Goal: Information Seeking & Learning: Check status

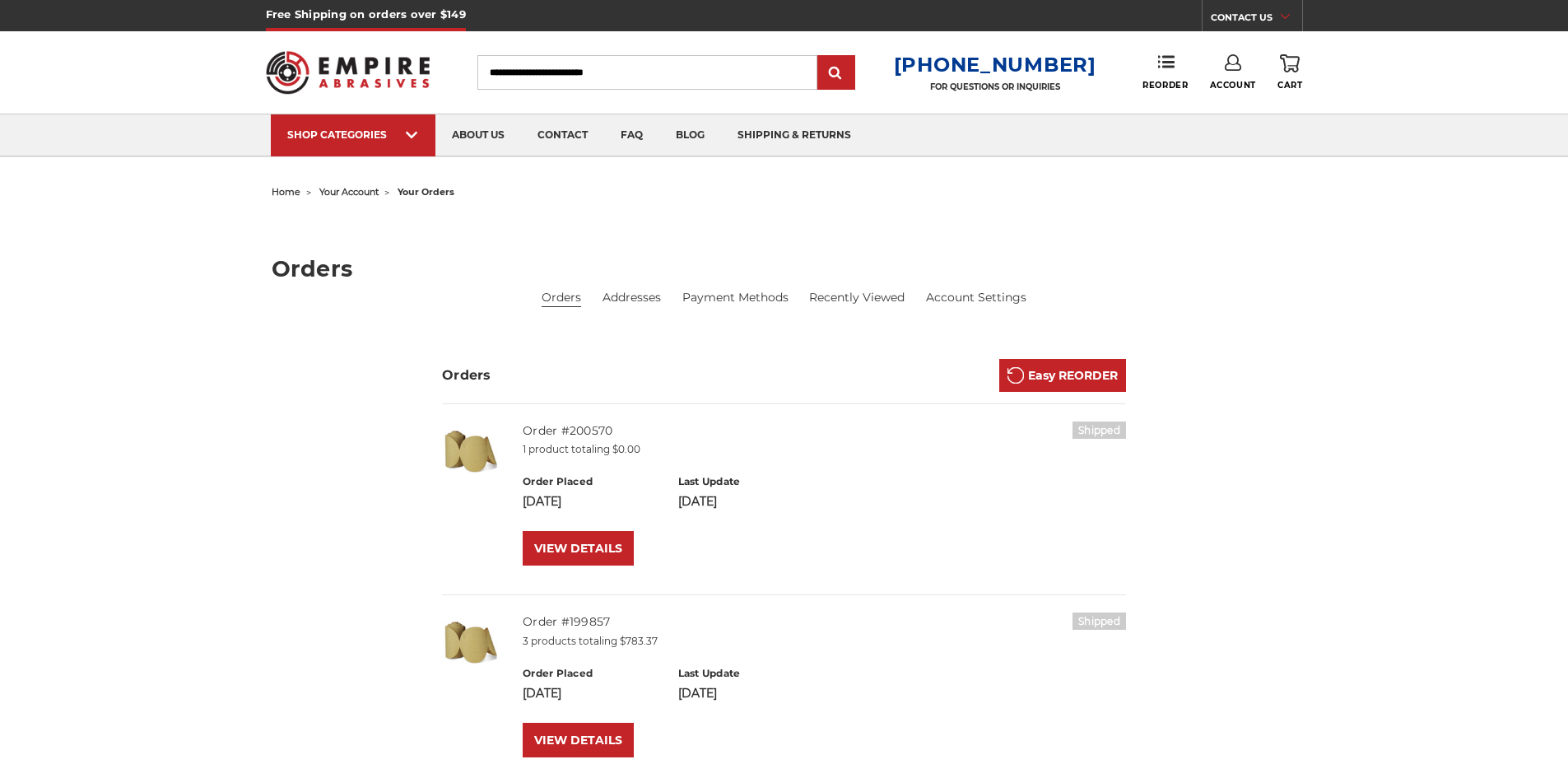
click at [1242, 70] on link "Account" at bounding box center [1232, 72] width 46 height 37
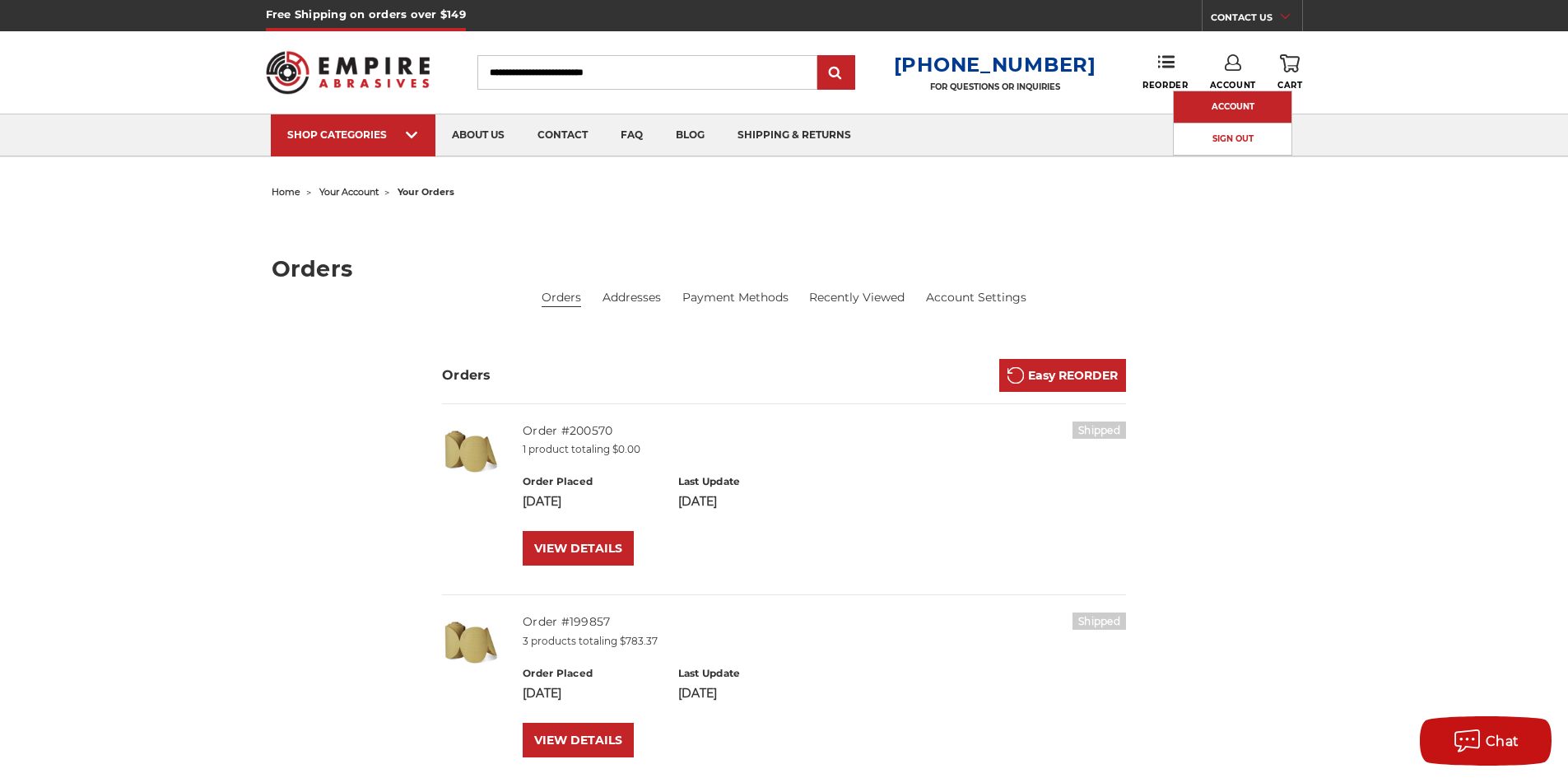
click at [1247, 100] on link "Account" at bounding box center [1232, 107] width 118 height 31
click at [587, 553] on link "VIEW DETAILS" at bounding box center [577, 548] width 111 height 35
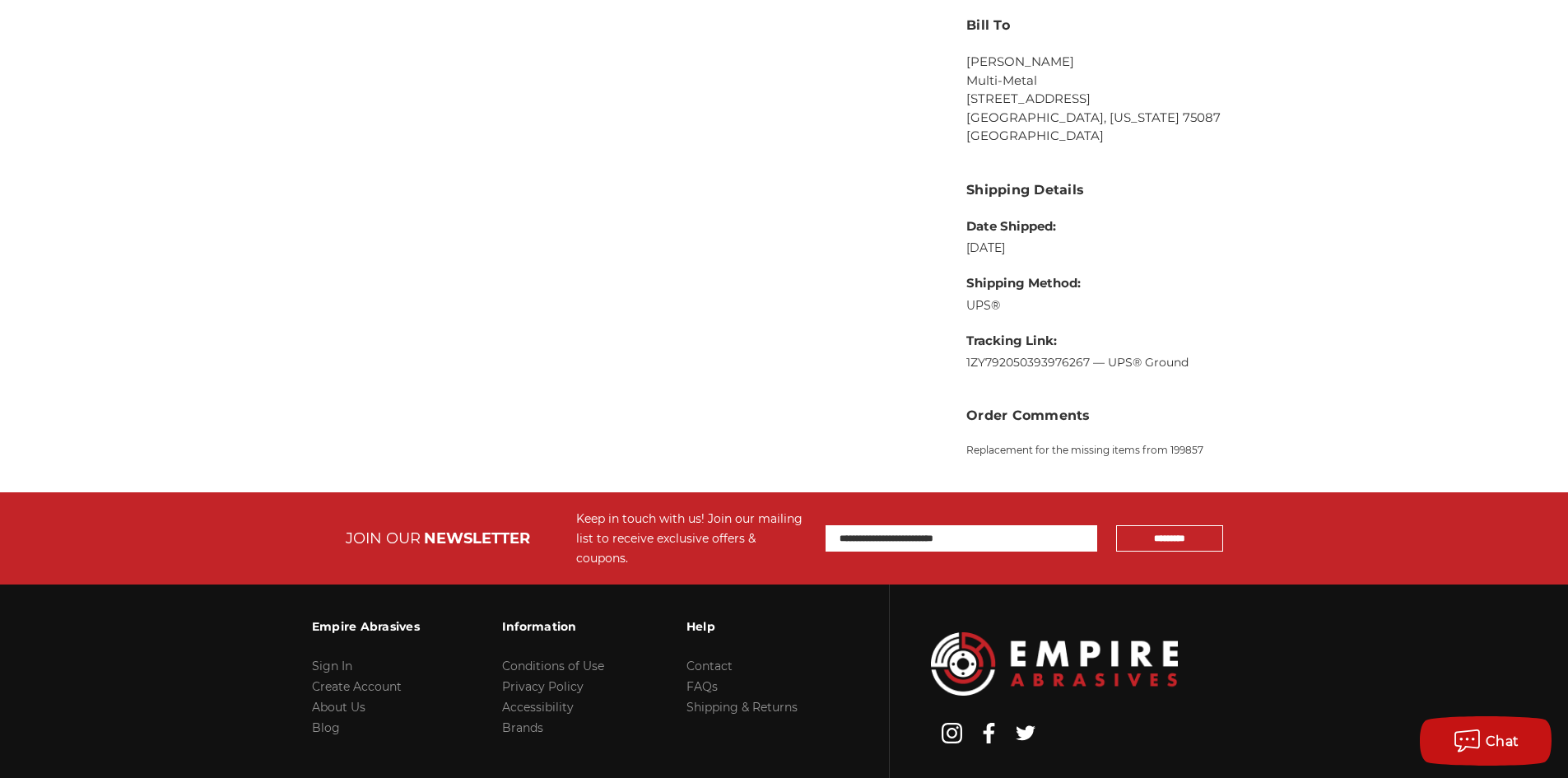
scroll to position [890, 0]
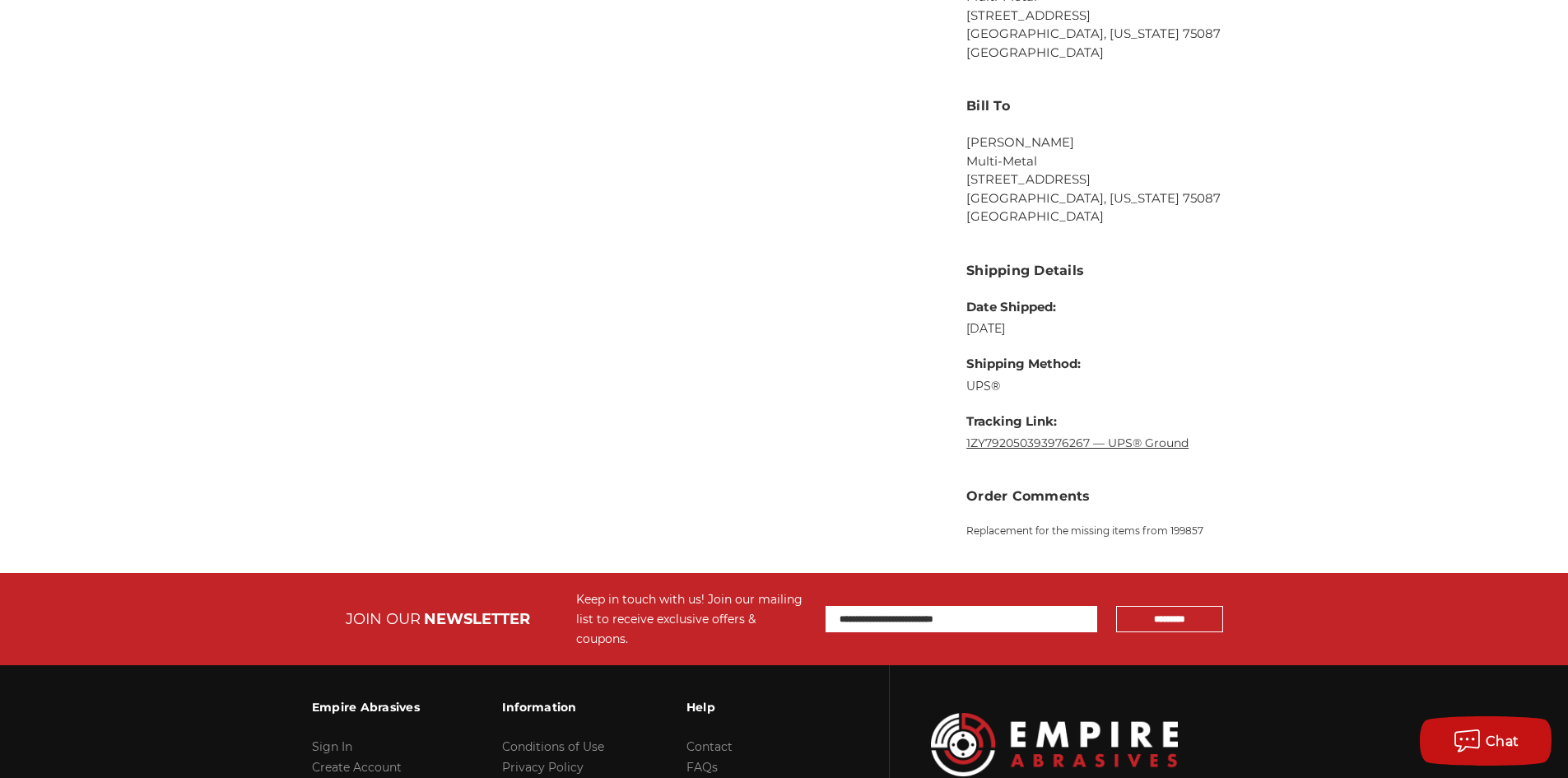
click at [1141, 447] on link "1ZY792050393976267 — UPS® Ground" at bounding box center [1077, 443] width 222 height 15
